Goal: Task Accomplishment & Management: Use online tool/utility

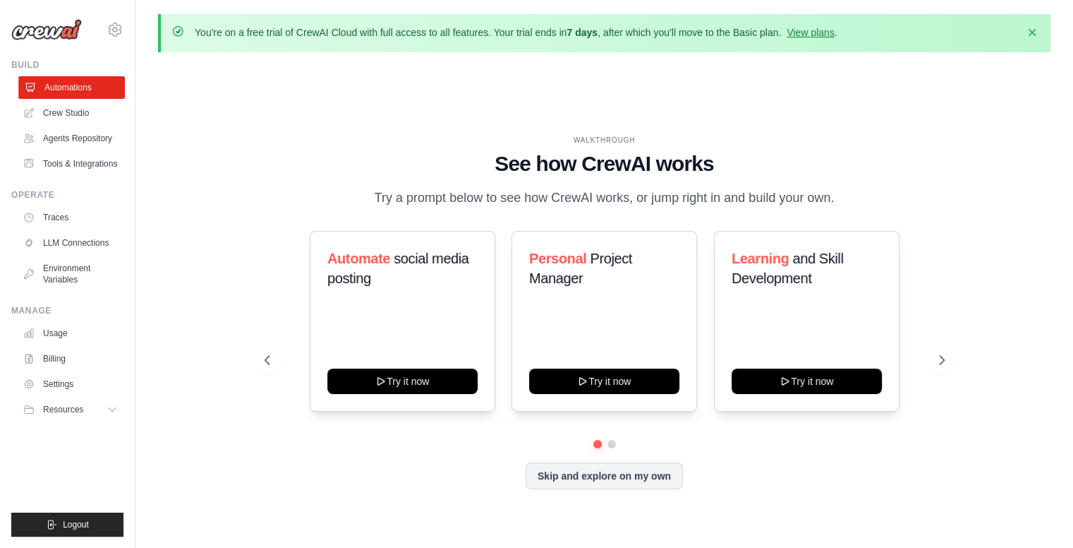
click at [68, 97] on link "Automations" at bounding box center [71, 87] width 107 height 23
click at [68, 107] on link "Crew Studio" at bounding box center [71, 113] width 107 height 23
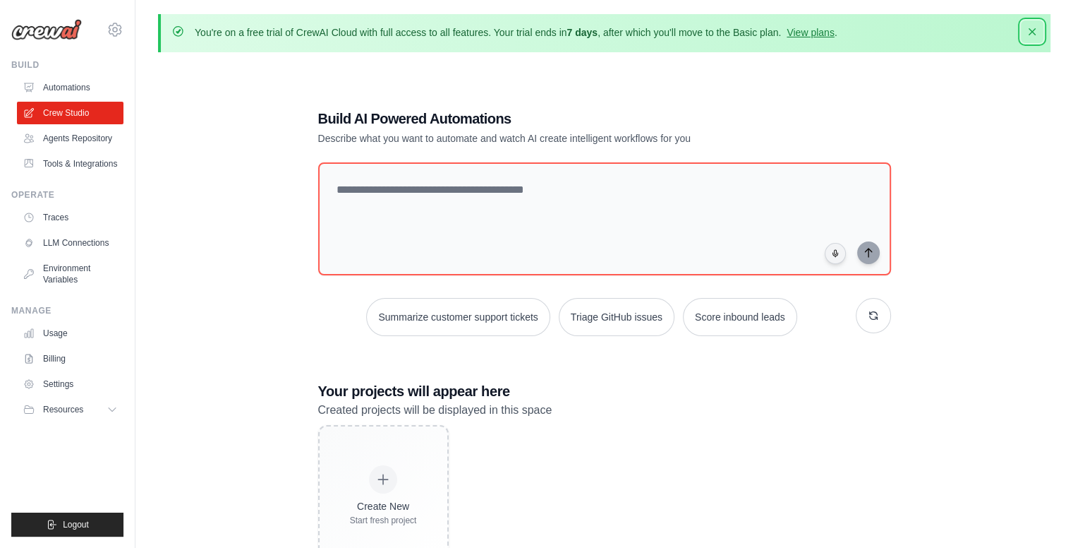
click at [1035, 35] on icon "button" at bounding box center [1032, 31] width 7 height 7
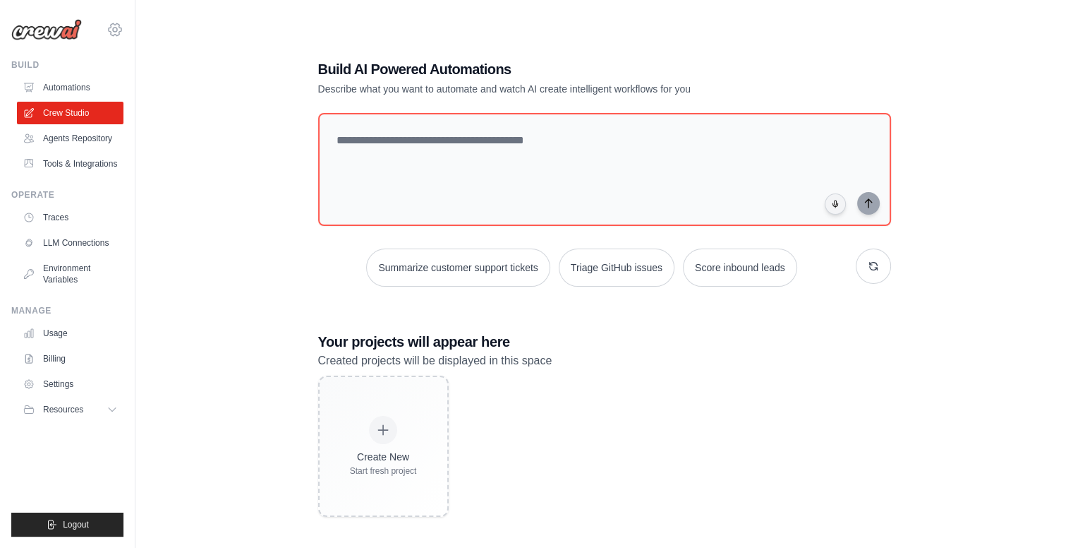
click at [121, 26] on icon at bounding box center [115, 29] width 17 height 17
click at [157, 97] on link "Settings" at bounding box center [176, 87] width 134 height 28
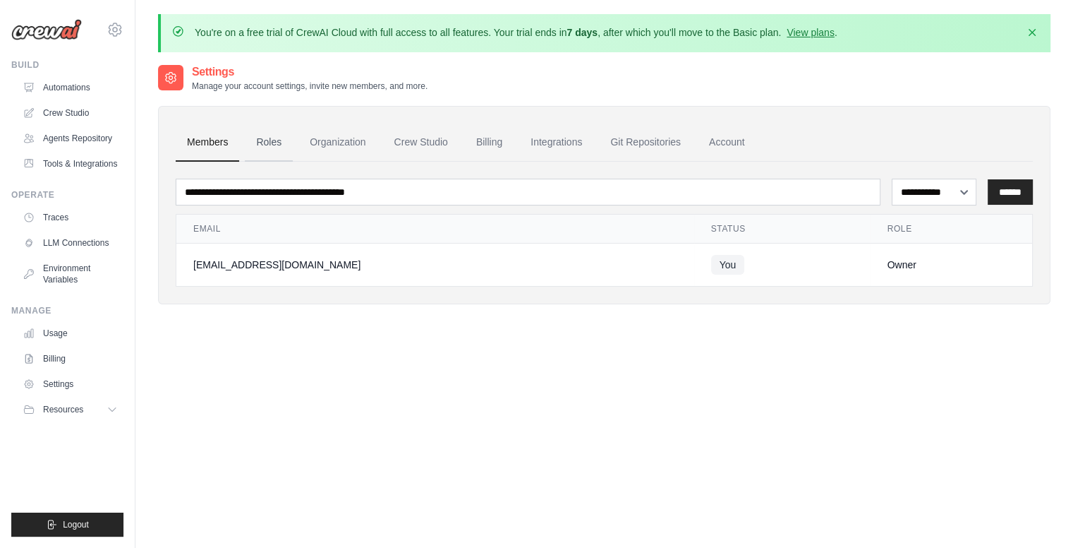
click at [258, 136] on link "Roles" at bounding box center [269, 143] width 48 height 38
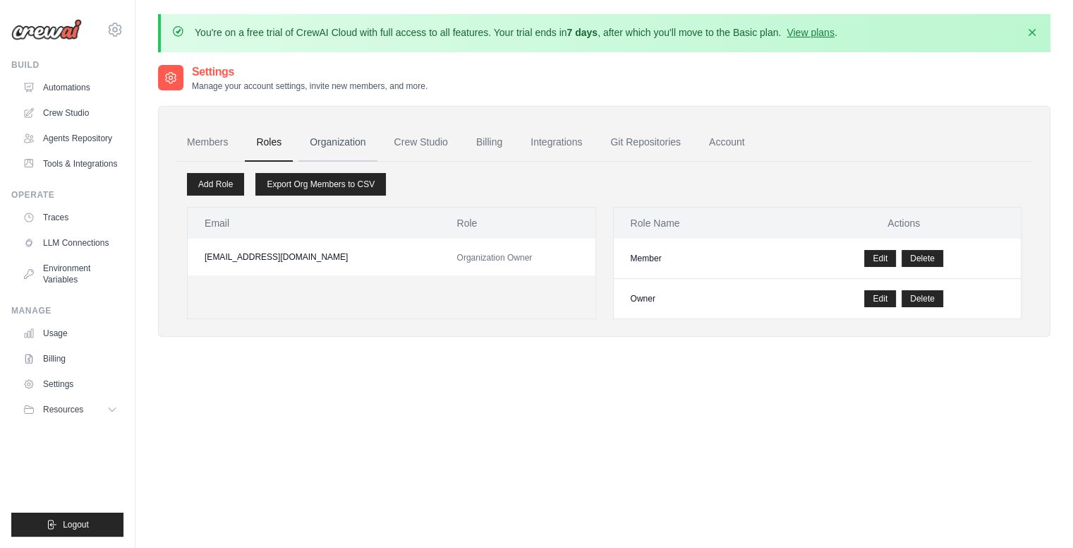
click at [344, 148] on link "Organization" at bounding box center [338, 143] width 78 height 38
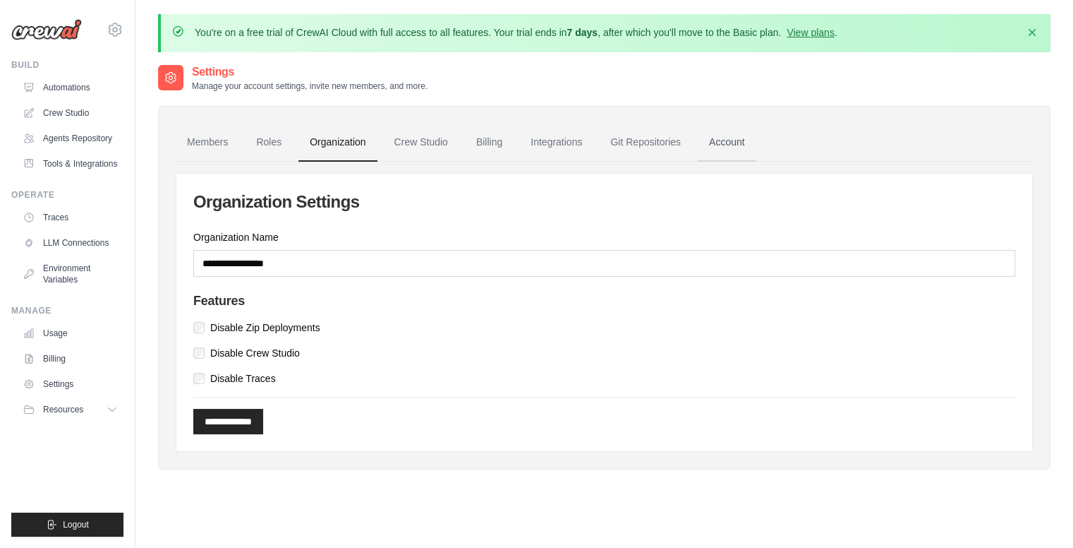
click at [714, 128] on link "Account" at bounding box center [727, 143] width 59 height 38
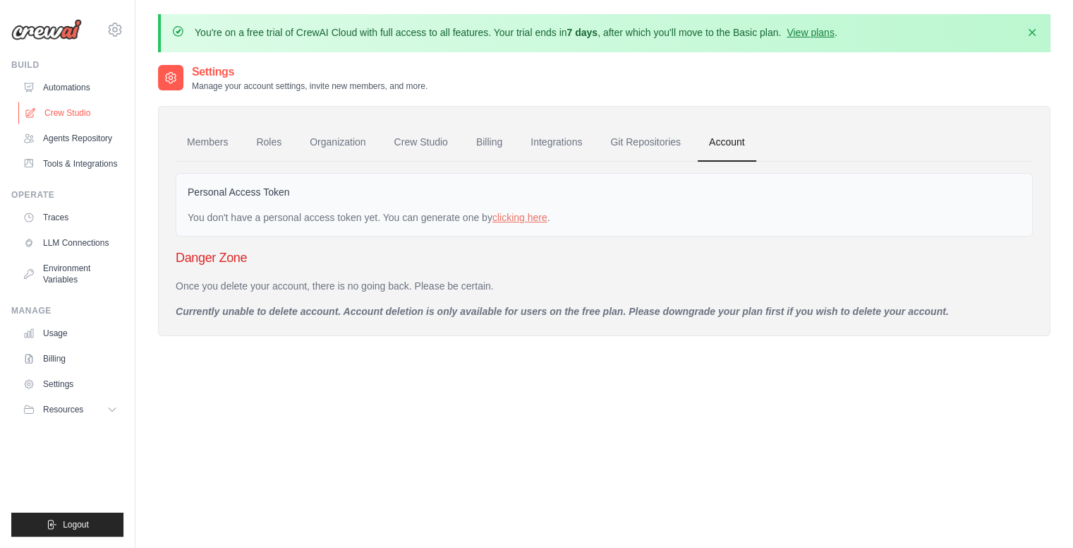
click at [92, 116] on link "Crew Studio" at bounding box center [71, 113] width 107 height 23
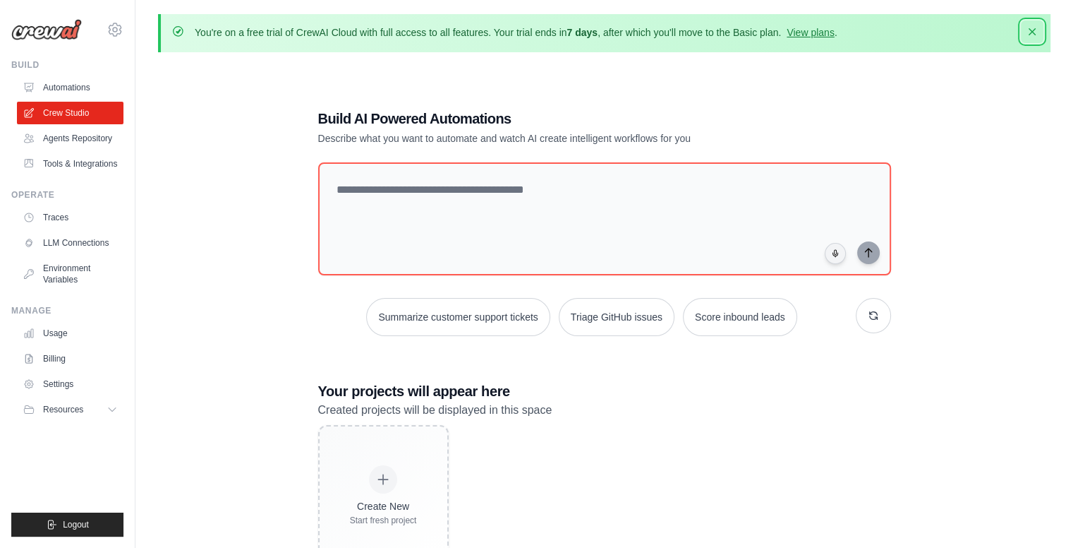
click at [1036, 30] on icon "button" at bounding box center [1032, 32] width 14 height 14
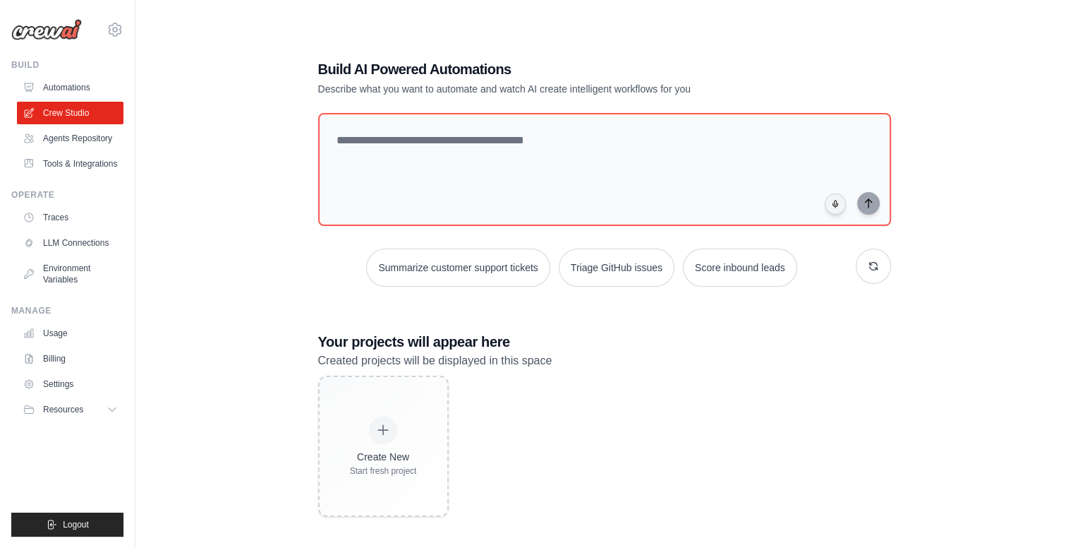
scroll to position [28, 0]
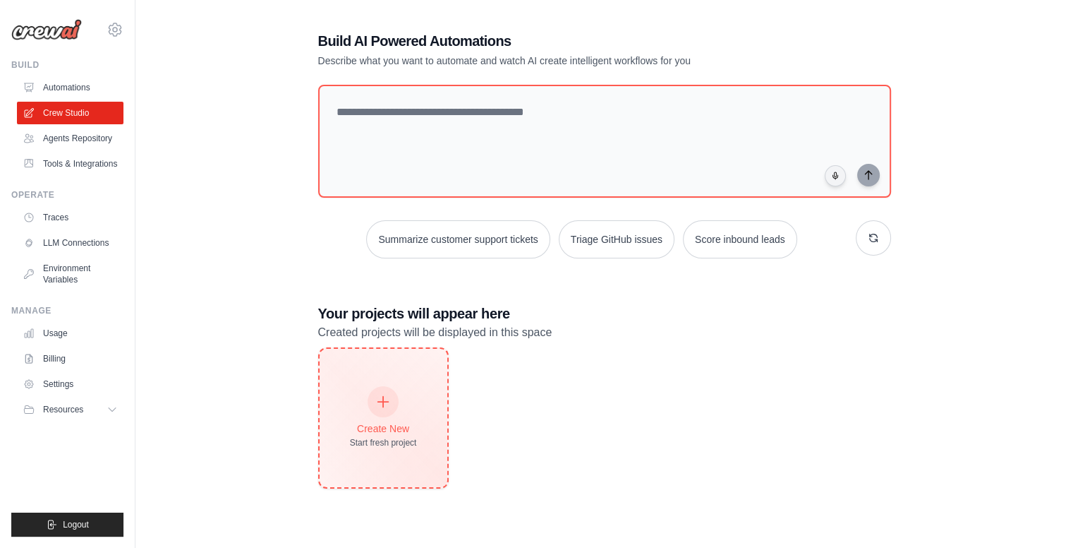
click at [404, 414] on div "Create New Start fresh project" at bounding box center [383, 417] width 67 height 61
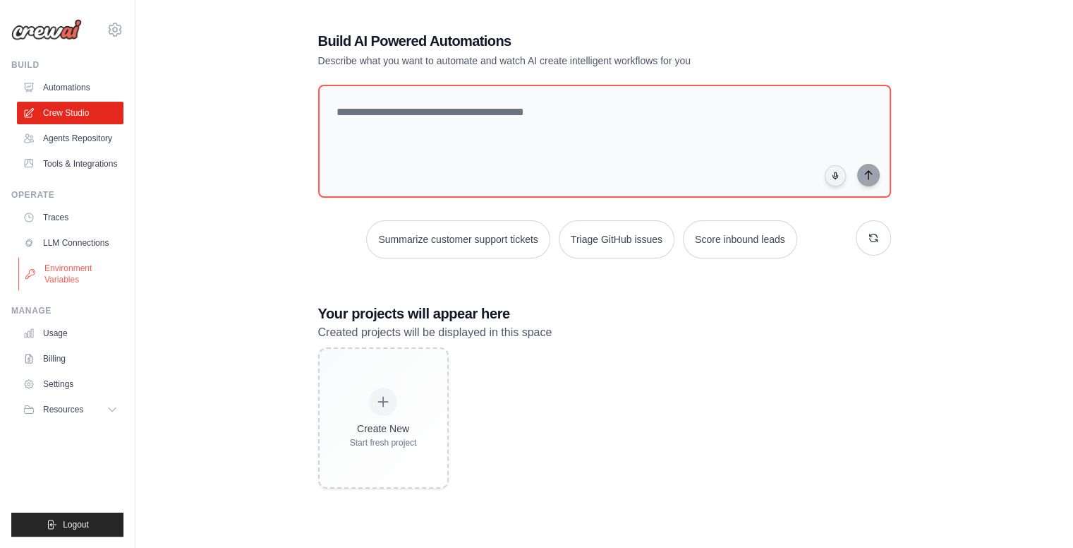
click at [88, 277] on link "Environment Variables" at bounding box center [71, 274] width 107 height 34
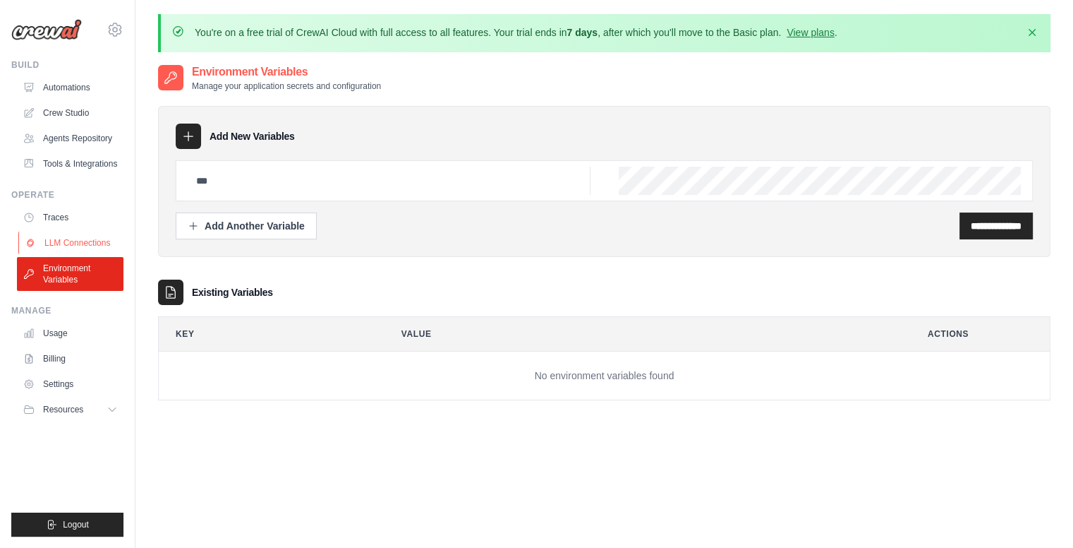
click at [90, 245] on link "LLM Connections" at bounding box center [71, 242] width 107 height 23
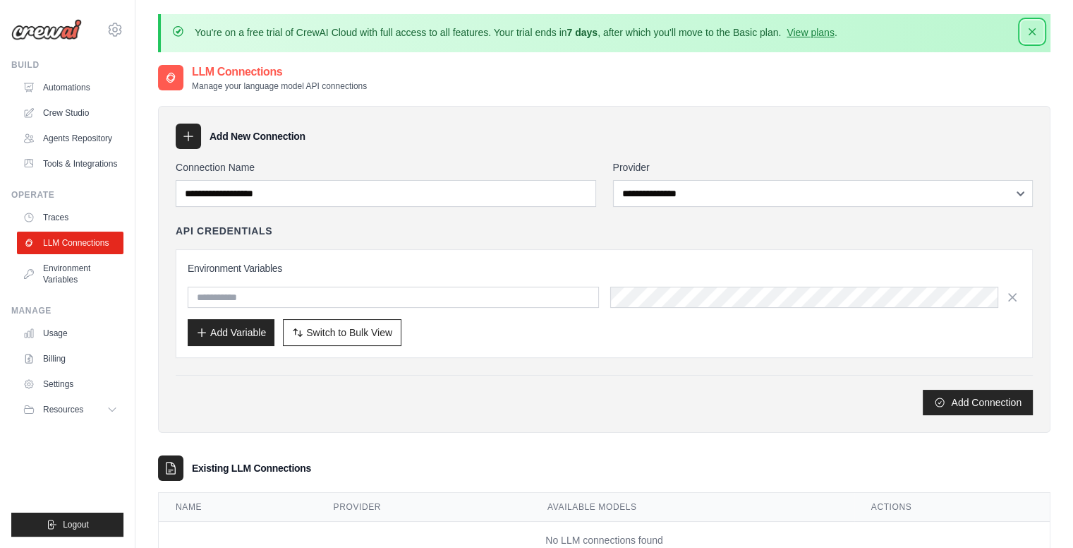
click at [1027, 30] on icon "button" at bounding box center [1032, 32] width 14 height 14
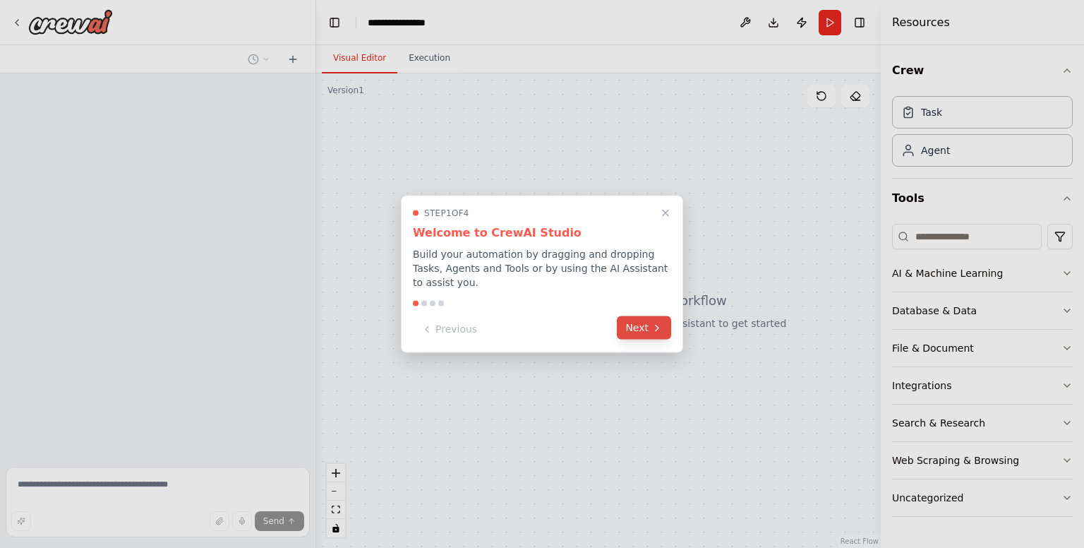
click at [632, 316] on button "Next" at bounding box center [644, 327] width 54 height 23
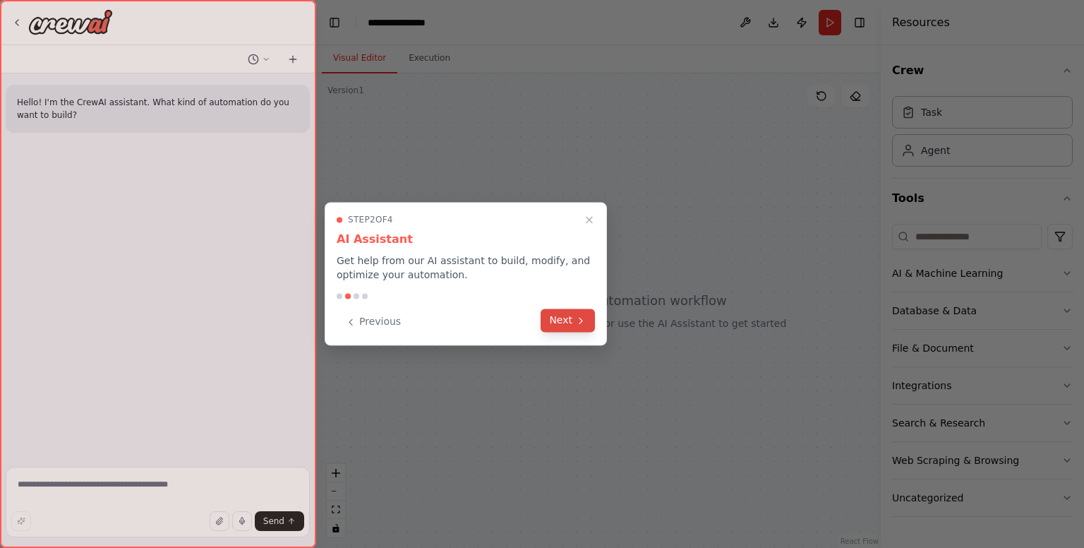
click at [579, 323] on icon at bounding box center [580, 320] width 11 height 11
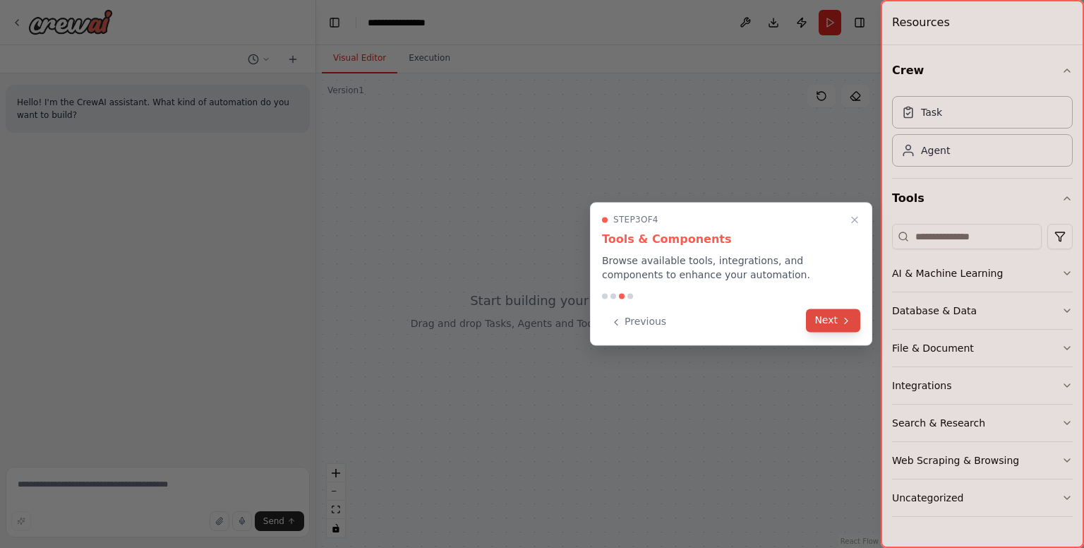
click at [831, 321] on button "Next" at bounding box center [833, 319] width 54 height 23
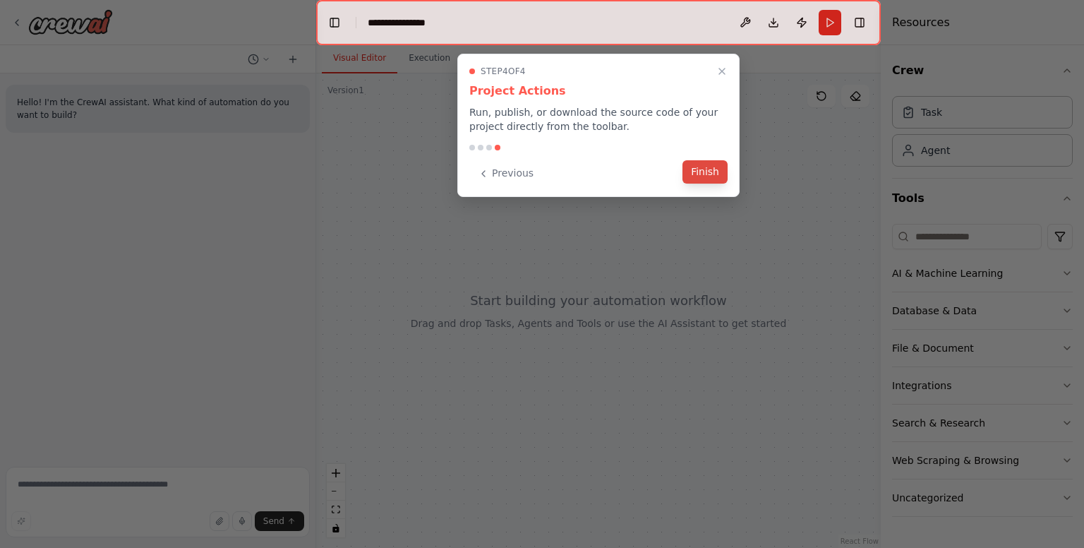
click at [704, 180] on button "Finish" at bounding box center [704, 171] width 45 height 23
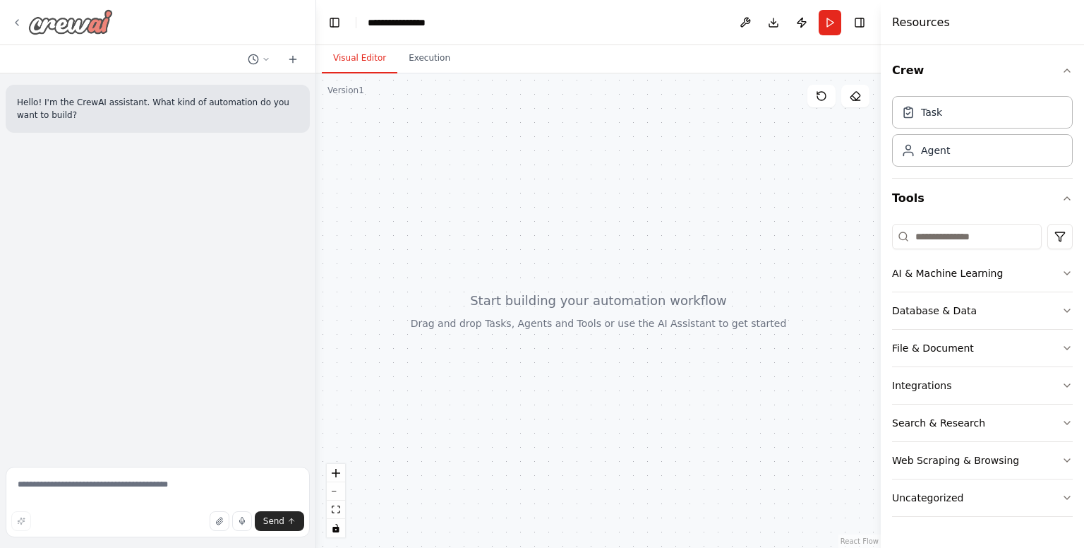
click at [20, 30] on div at bounding box center [62, 21] width 102 height 25
